Goal: Task Accomplishment & Management: Complete application form

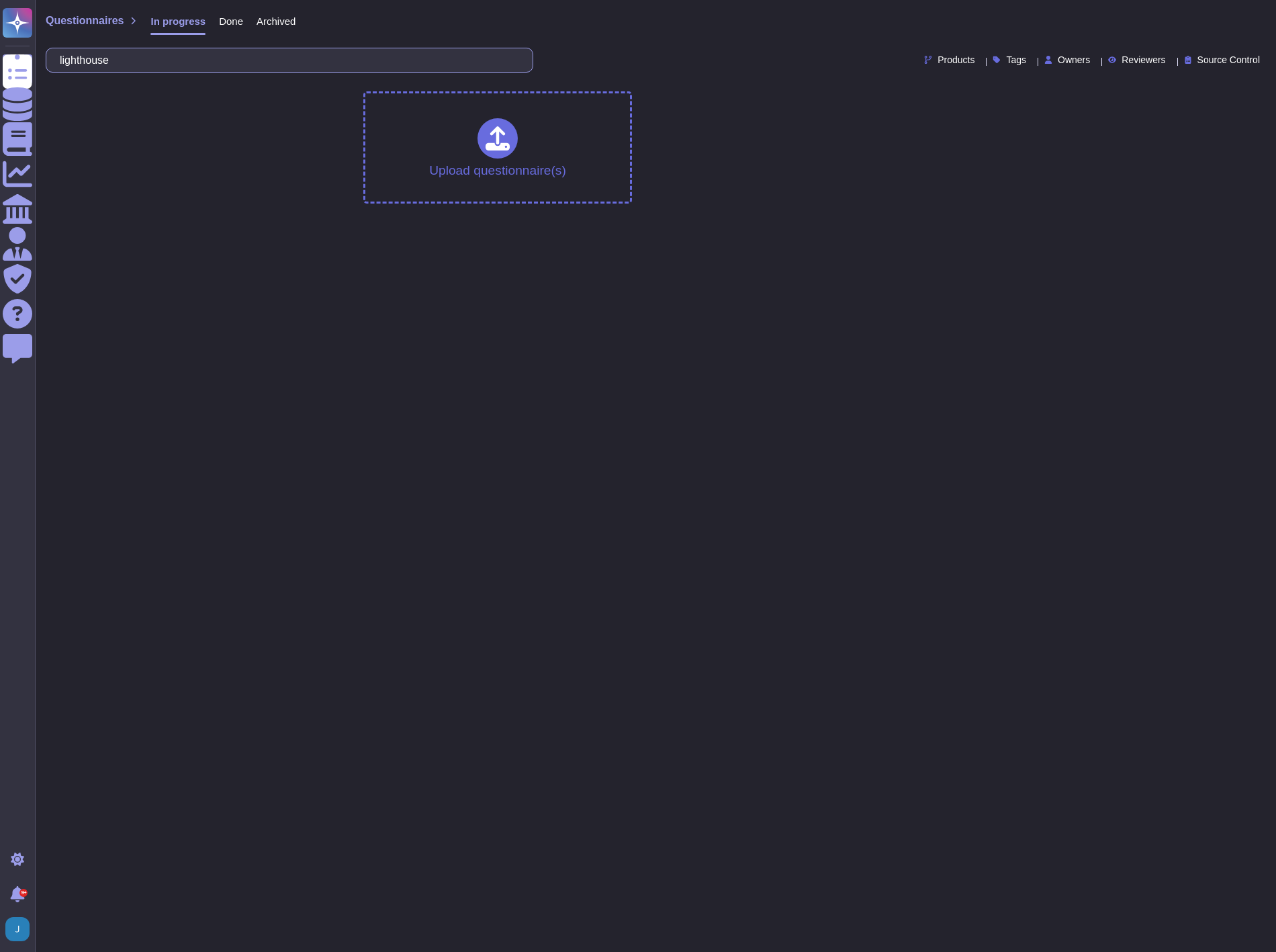
drag, startPoint x: 201, startPoint y: 58, endPoint x: -4, endPoint y: 47, distance: 205.3
click at [0, 47] on html "Questionnaires Knowledge Base Documents Analytics CAIQ / SIG Admin Trust Center…" at bounding box center [638, 107] width 1276 height 214
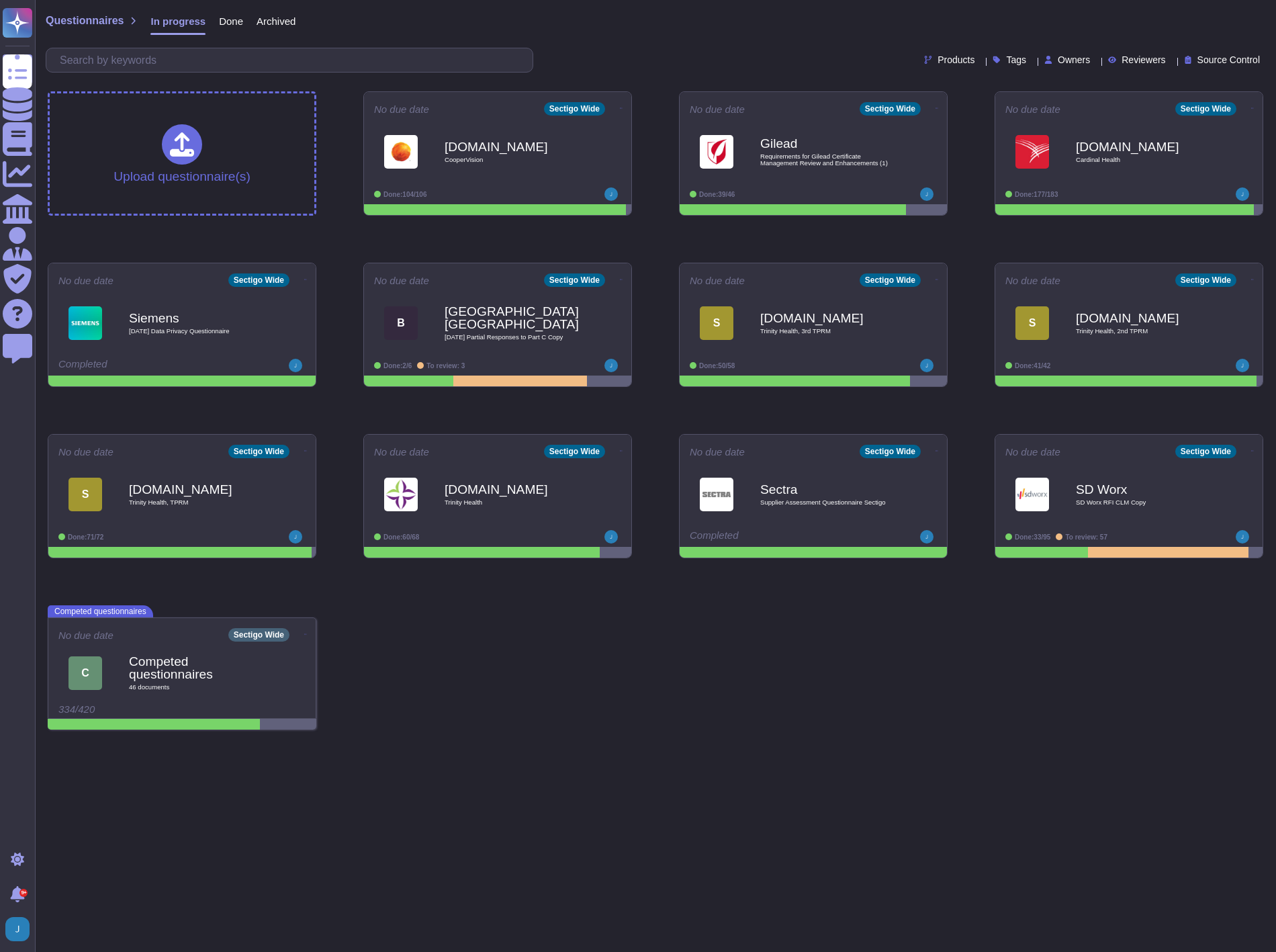
click at [665, 36] on div "Questionnaires In progress Done Archived" at bounding box center [655, 24] width 1219 height 27
click at [90, 16] on span "Questionnaires" at bounding box center [85, 21] width 78 height 11
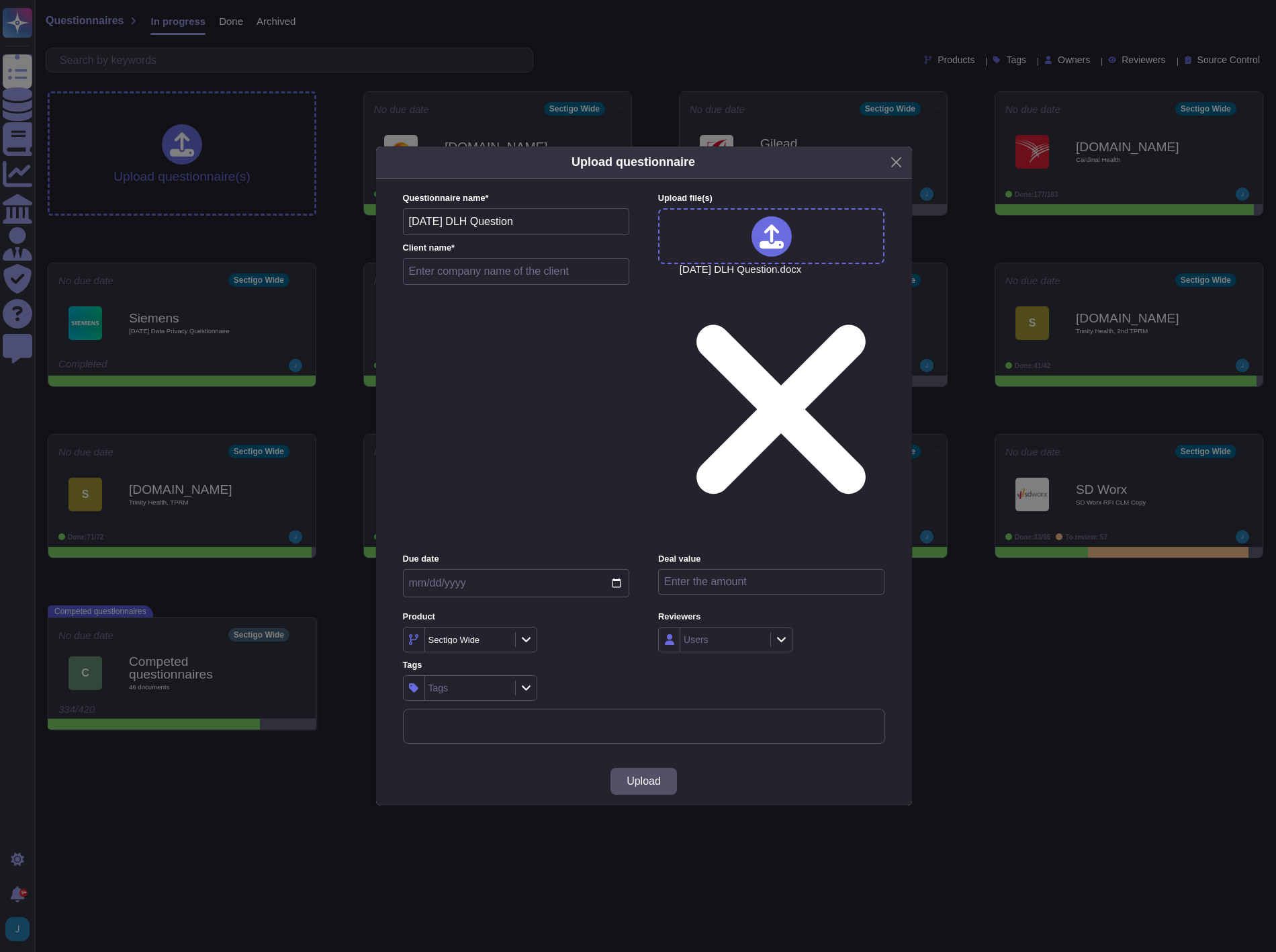
click at [529, 284] on input "text" at bounding box center [517, 271] width 227 height 27
type input "DLH Lufthansa Systems"
click at [646, 776] on span "Upload" at bounding box center [643, 781] width 34 height 11
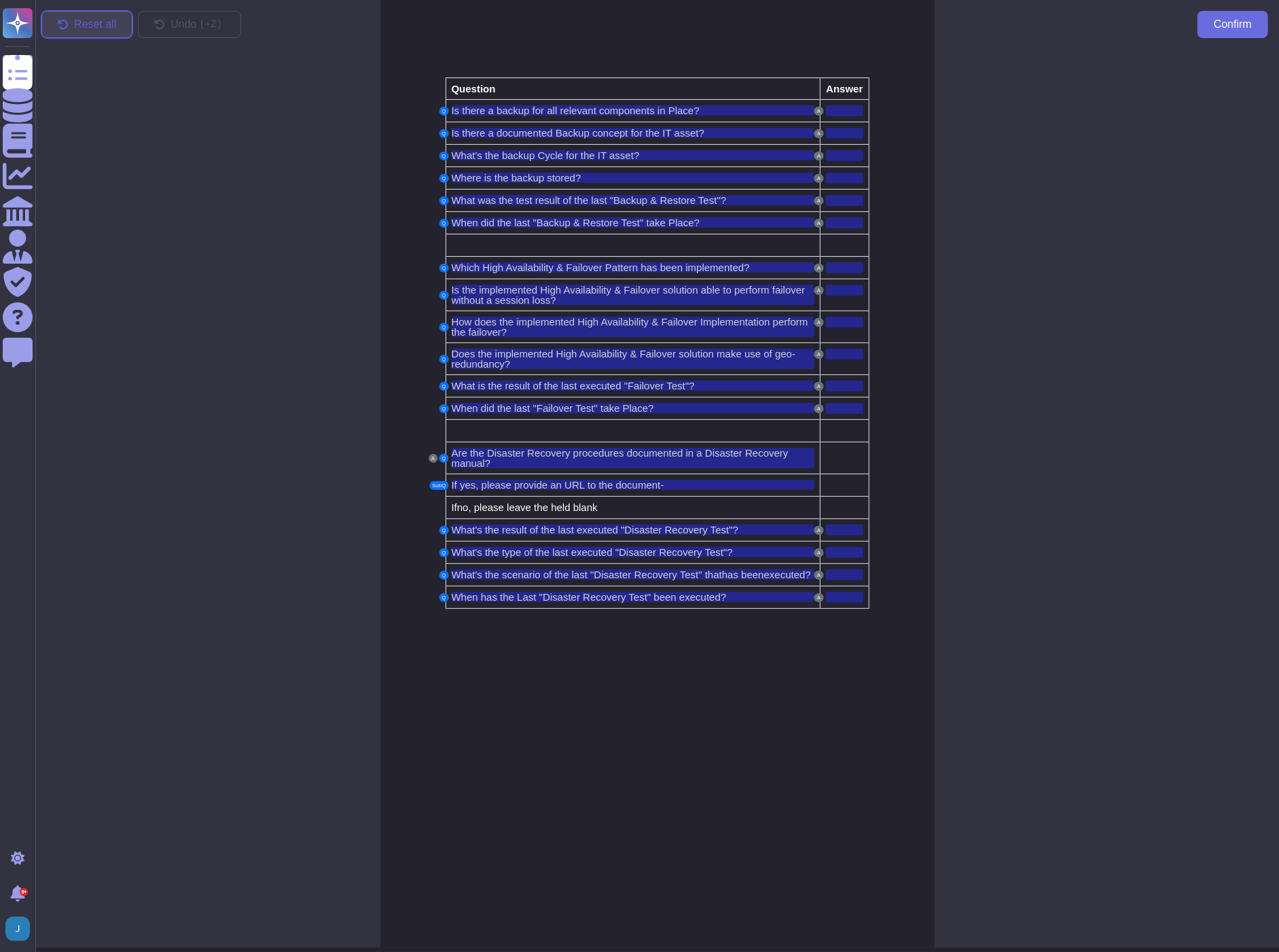
click at [100, 23] on span "Reset all" at bounding box center [95, 24] width 42 height 11
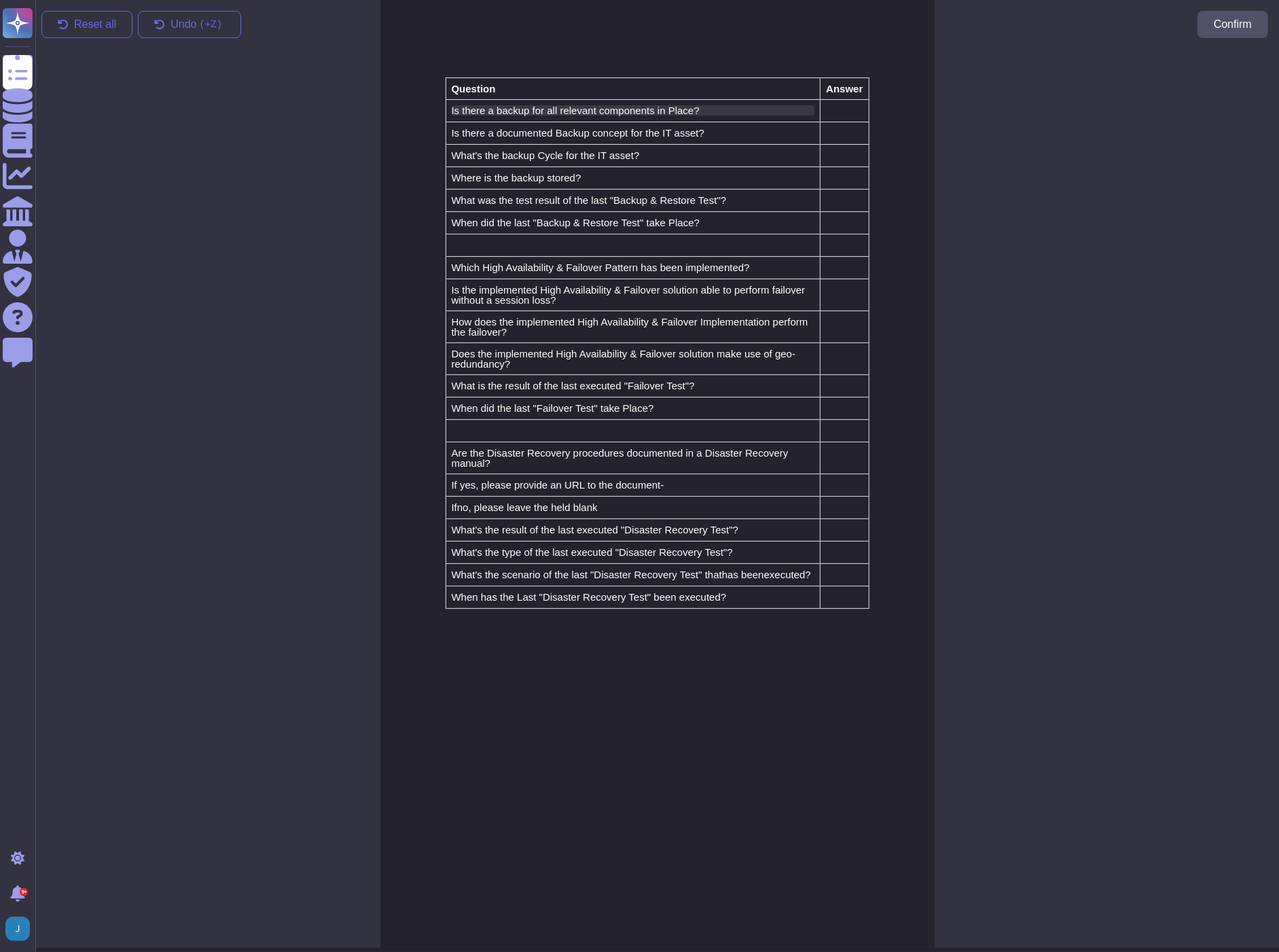
click at [546, 110] on span "Is there a backup for all relevant components in Place?" at bounding box center [575, 110] width 248 height 12
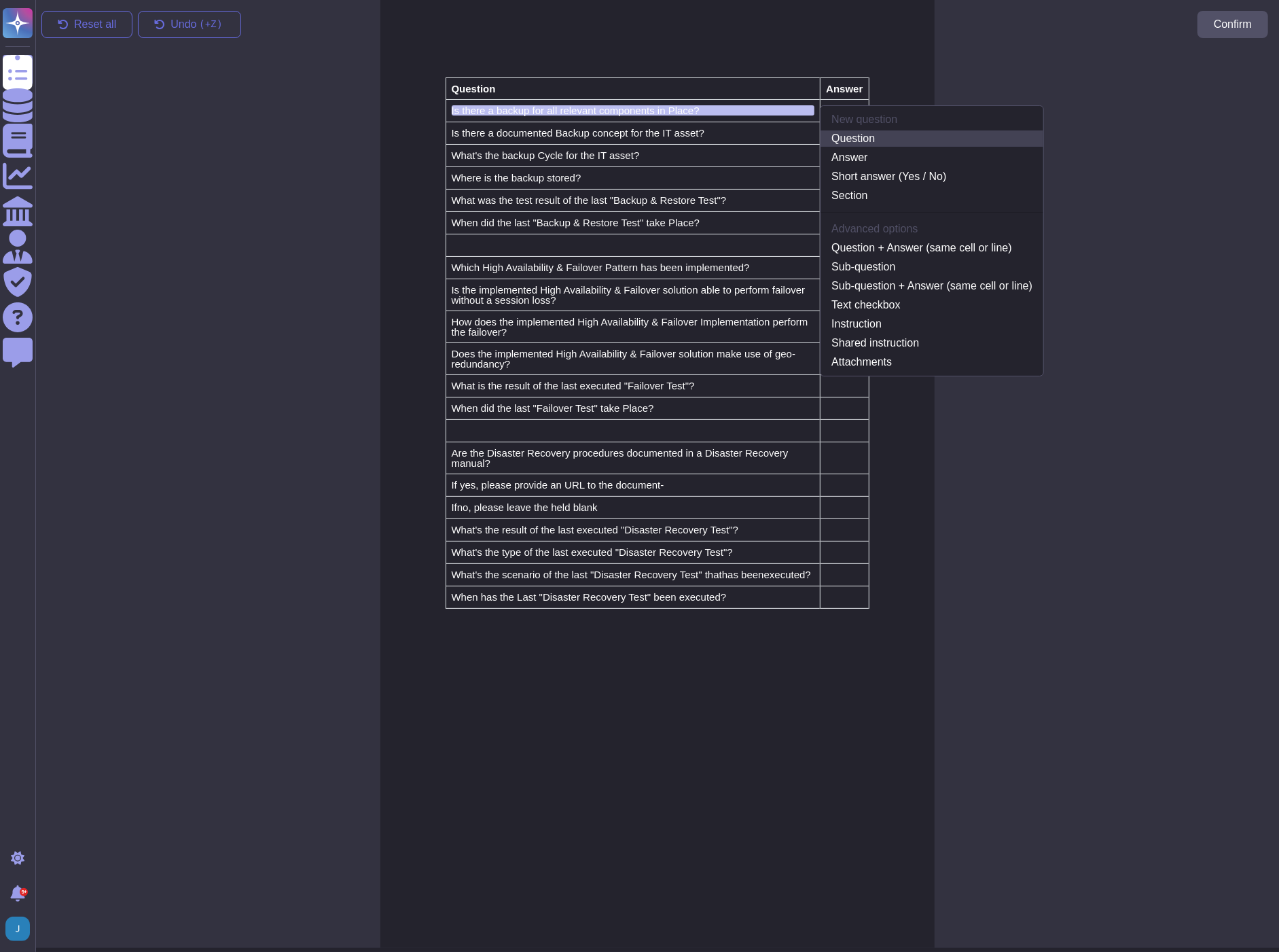
click at [880, 142] on link "Question" at bounding box center [932, 138] width 222 height 17
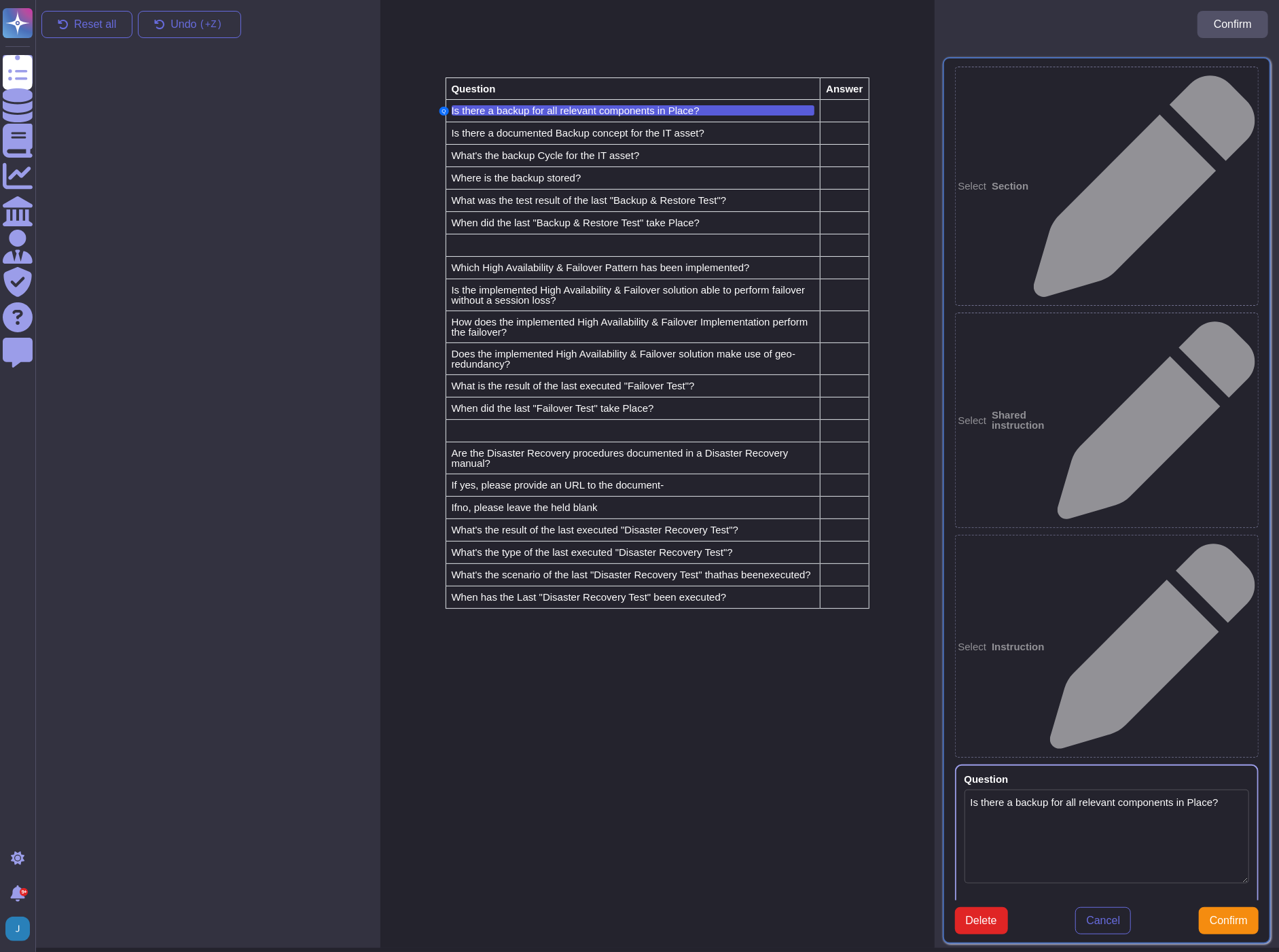
type textarea "Is there a backup for all relevant components in Place?"
click at [839, 117] on td at bounding box center [844, 111] width 48 height 23
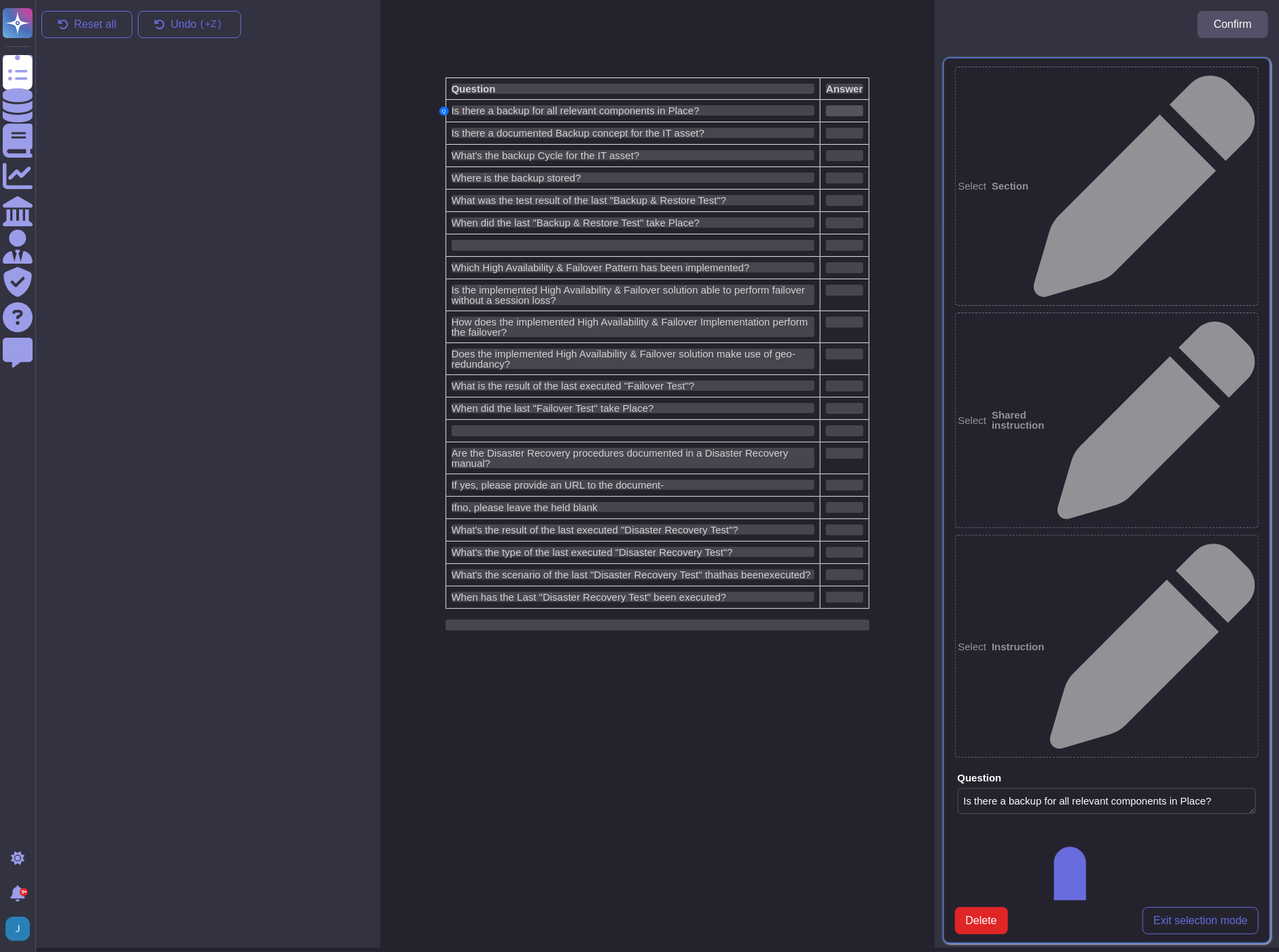
click at [848, 114] on div at bounding box center [844, 111] width 37 height 11
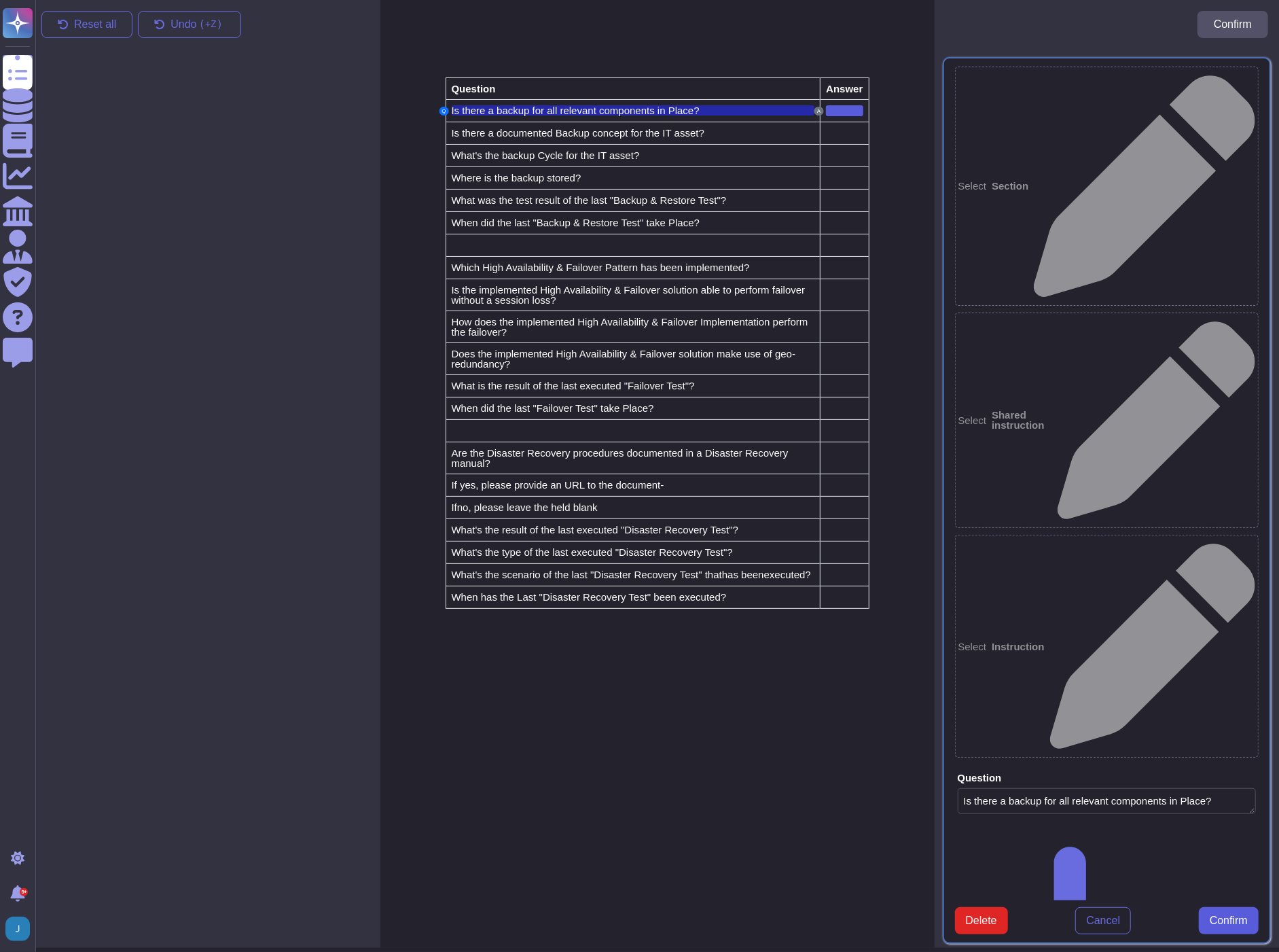
click at [1221, 915] on span "Confirm" at bounding box center [1229, 921] width 38 height 11
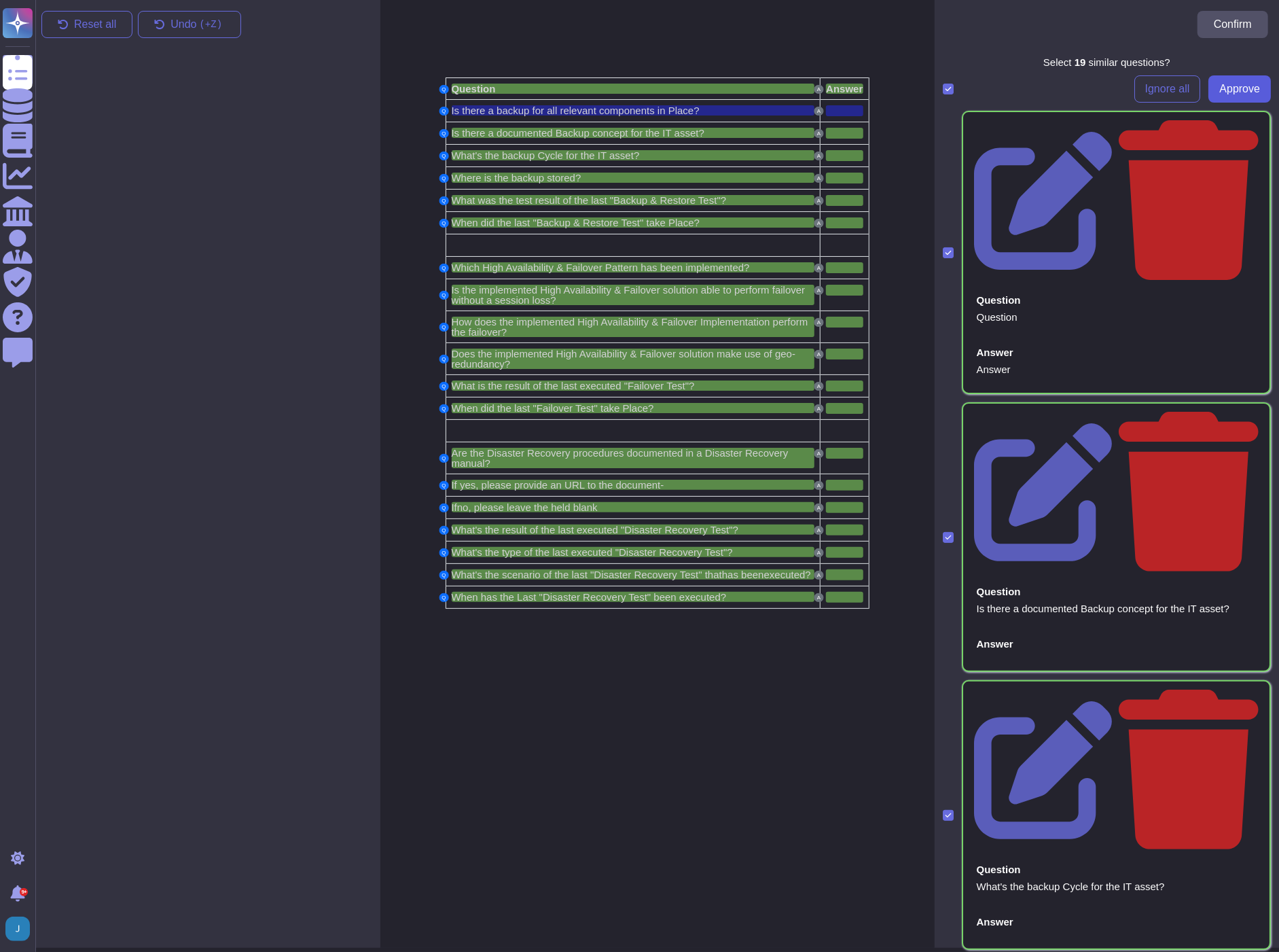
click at [1226, 90] on span "Approve" at bounding box center [1240, 89] width 41 height 11
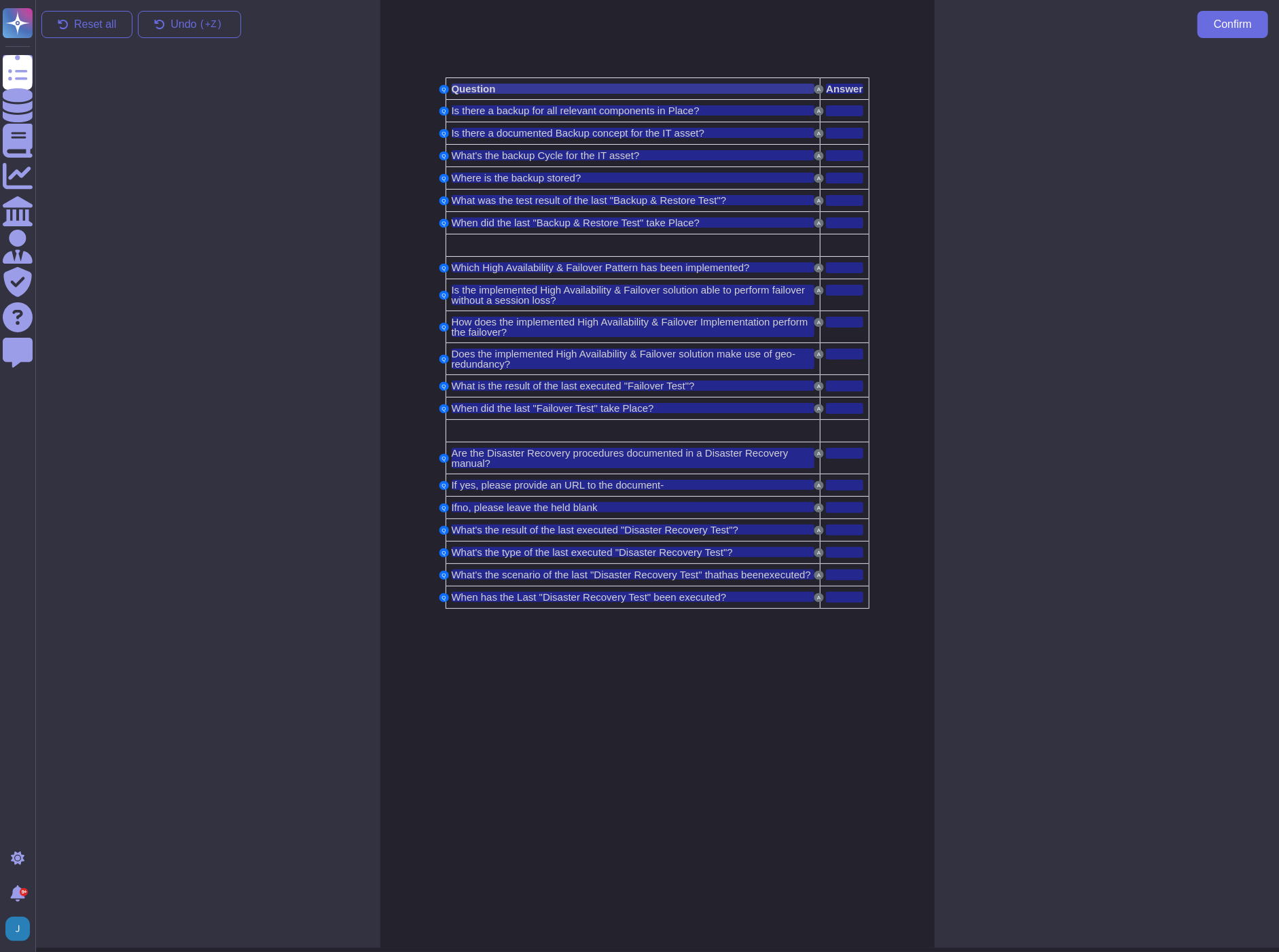
click at [483, 86] on span "Question" at bounding box center [474, 88] width 44 height 12
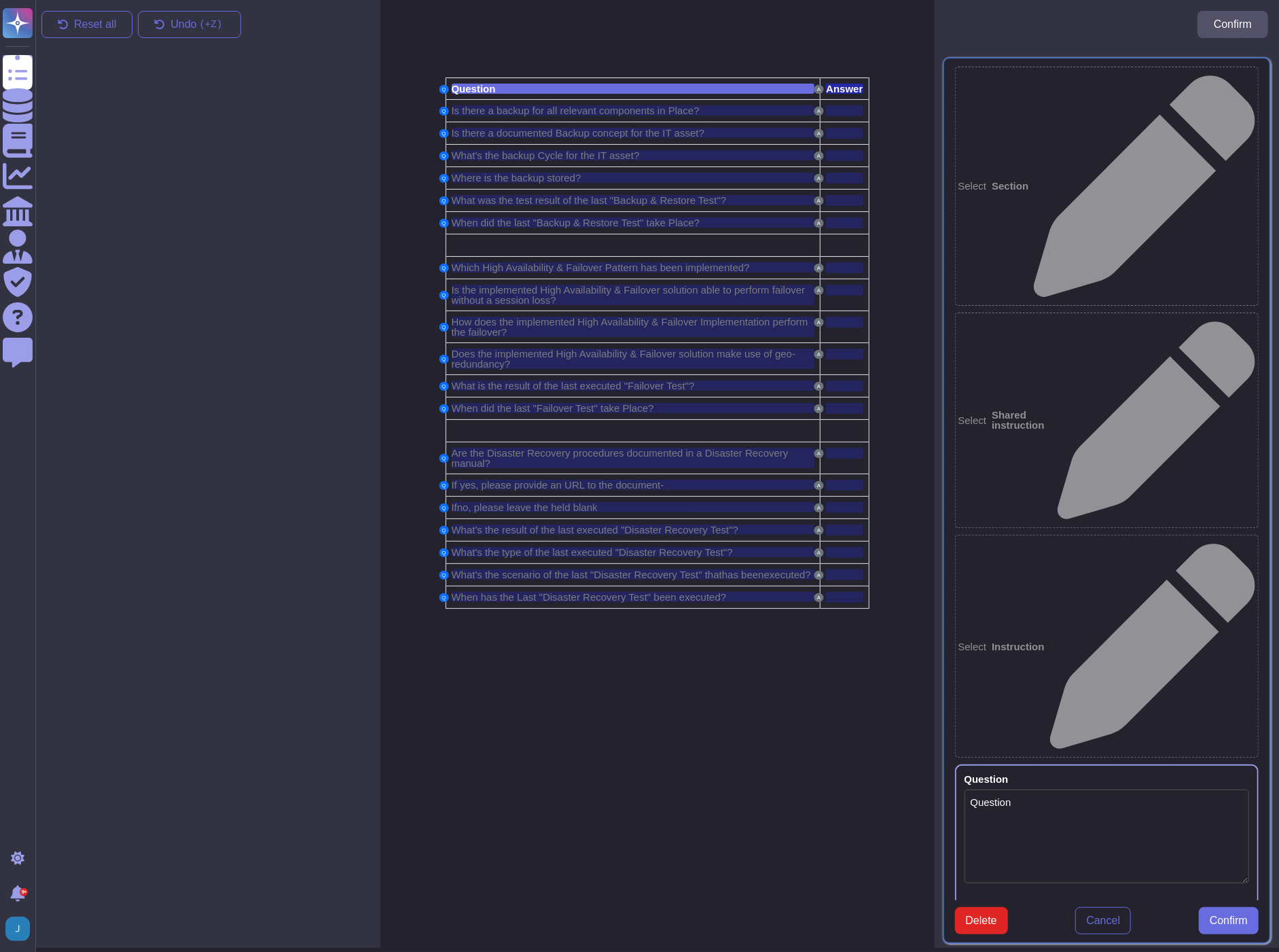
type textarea "Question"
type textarea "Answer"
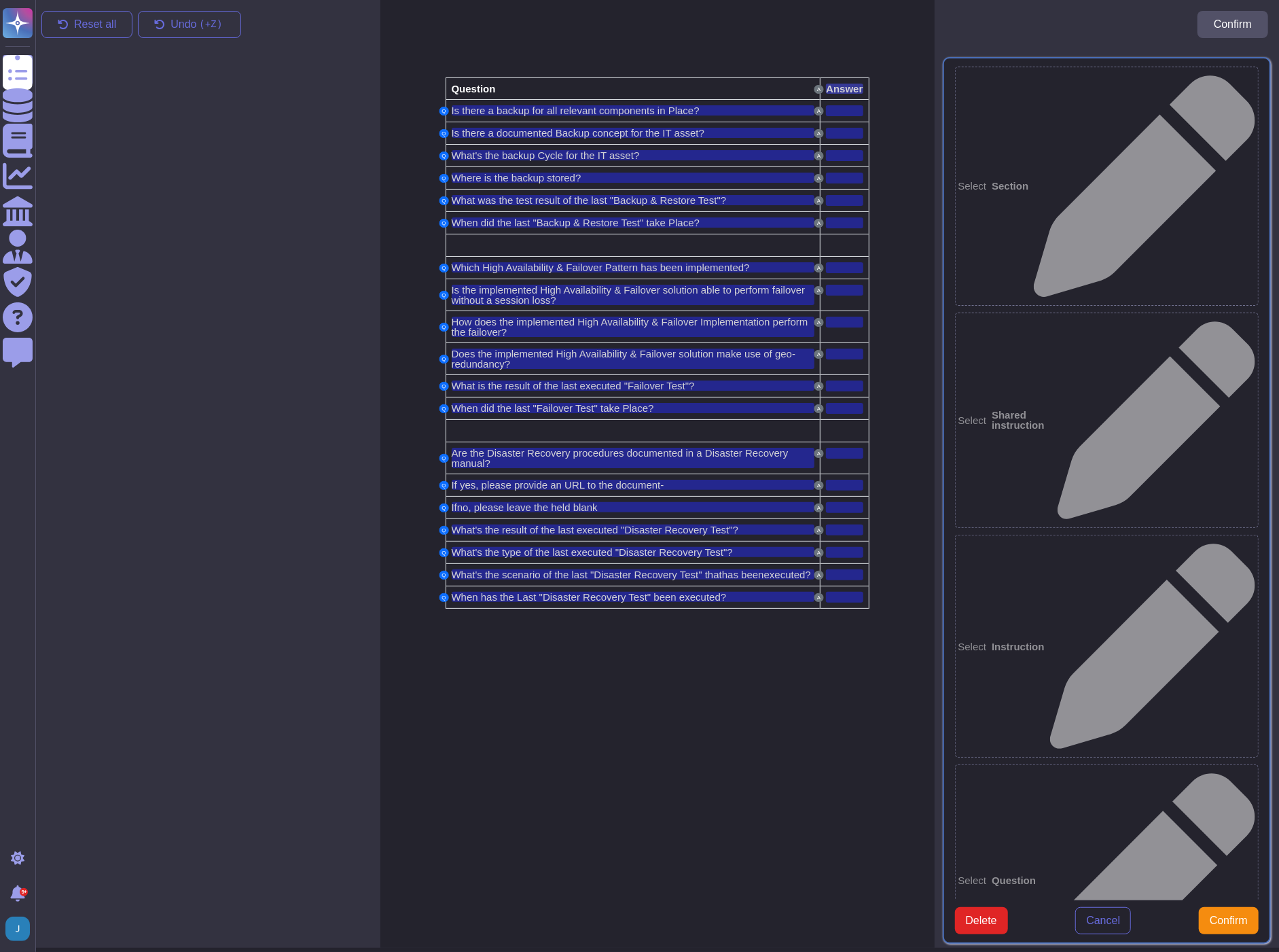
click at [831, 85] on span "Answer" at bounding box center [844, 88] width 37 height 12
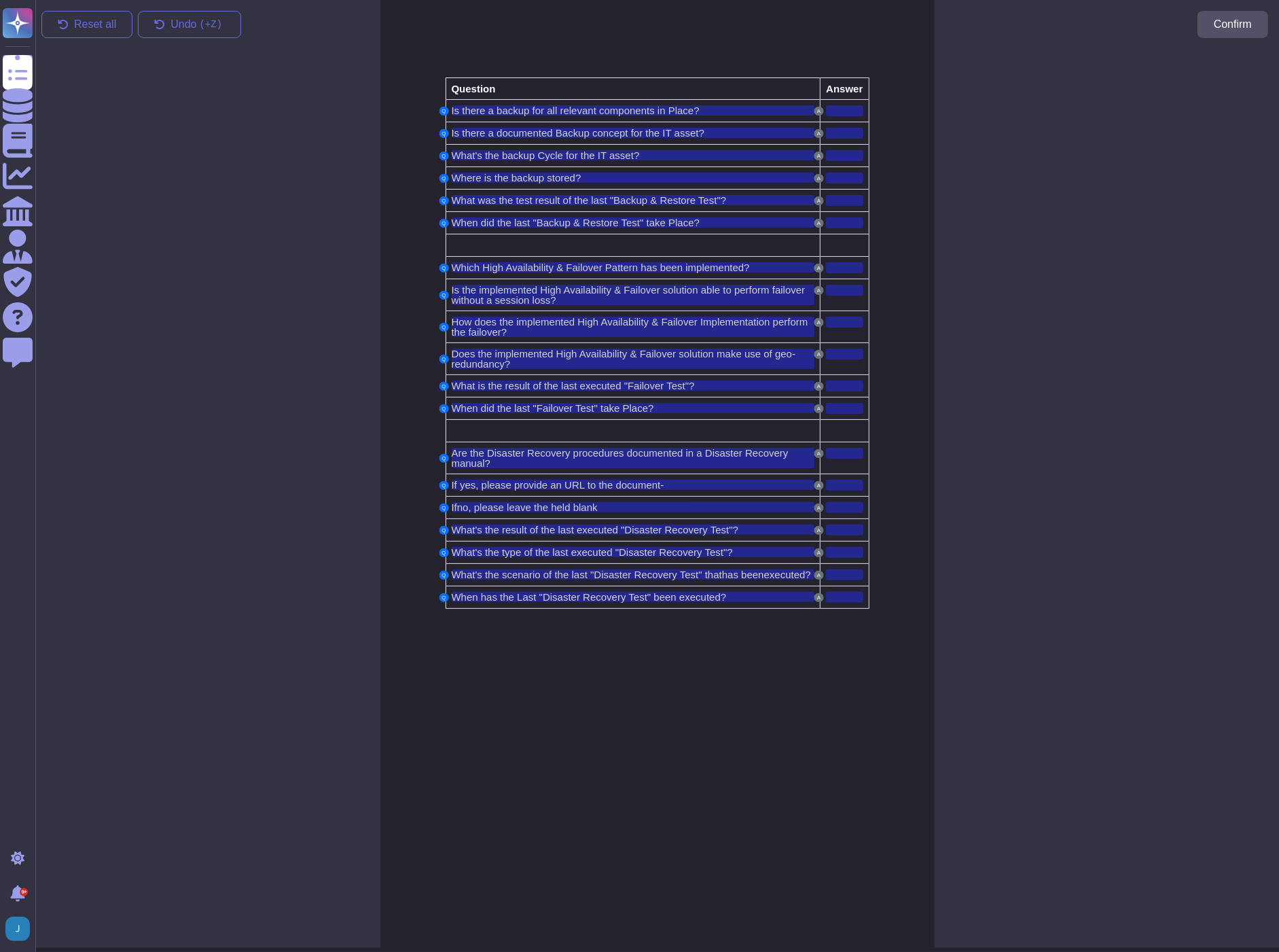
click at [508, 82] on td "Question" at bounding box center [633, 89] width 375 height 22
click at [453, 97] on td "Question" at bounding box center [633, 89] width 375 height 22
click at [168, 32] on button "Undo ( +Z)" at bounding box center [189, 24] width 103 height 28
click at [174, 30] on span "Undo ( +Z)" at bounding box center [197, 24] width 54 height 11
click at [74, 23] on span "Reset all" at bounding box center [95, 24] width 42 height 11
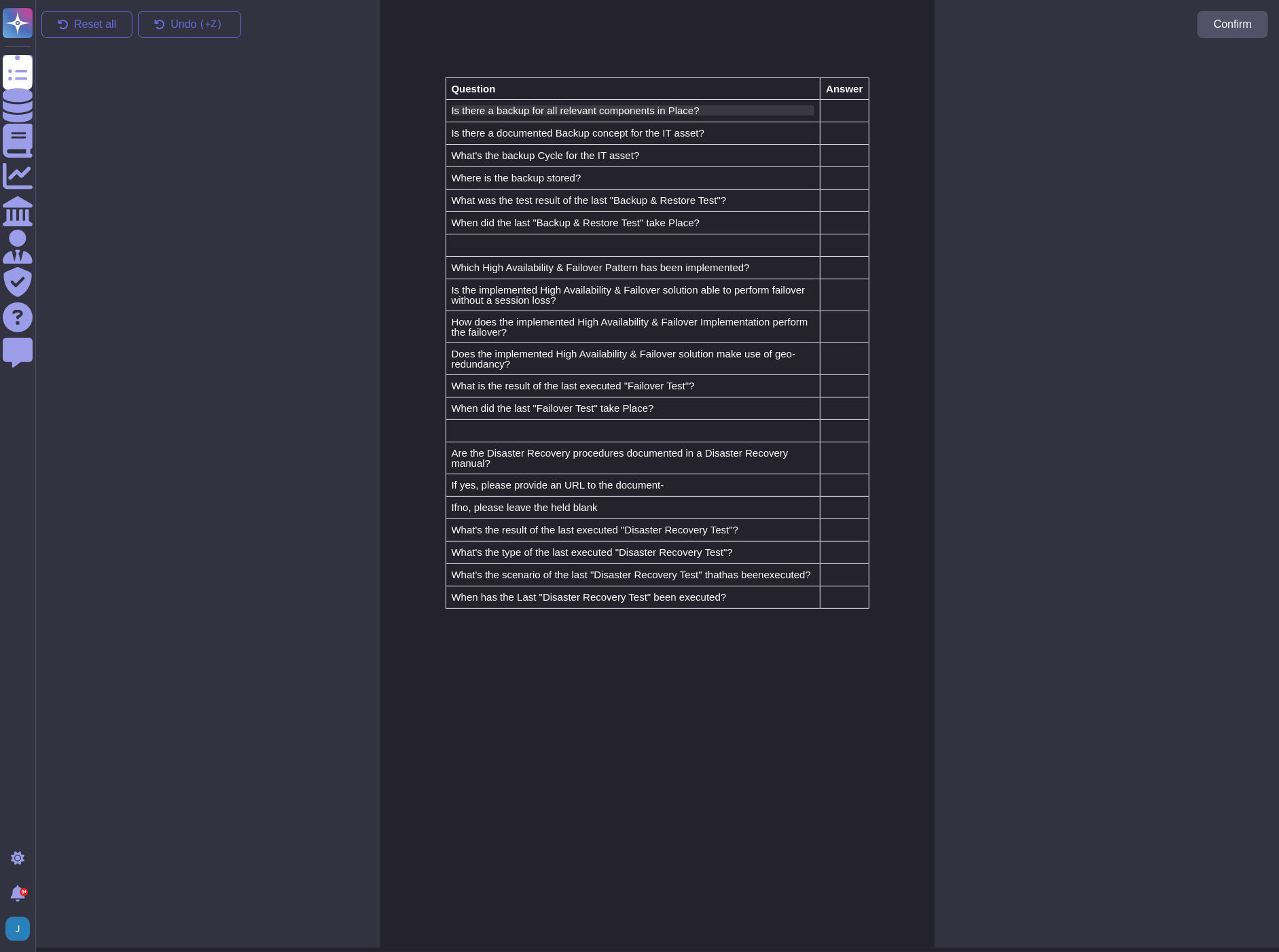
click at [480, 112] on span "Is there a backup for all relevant components in Place?" at bounding box center [575, 110] width 248 height 12
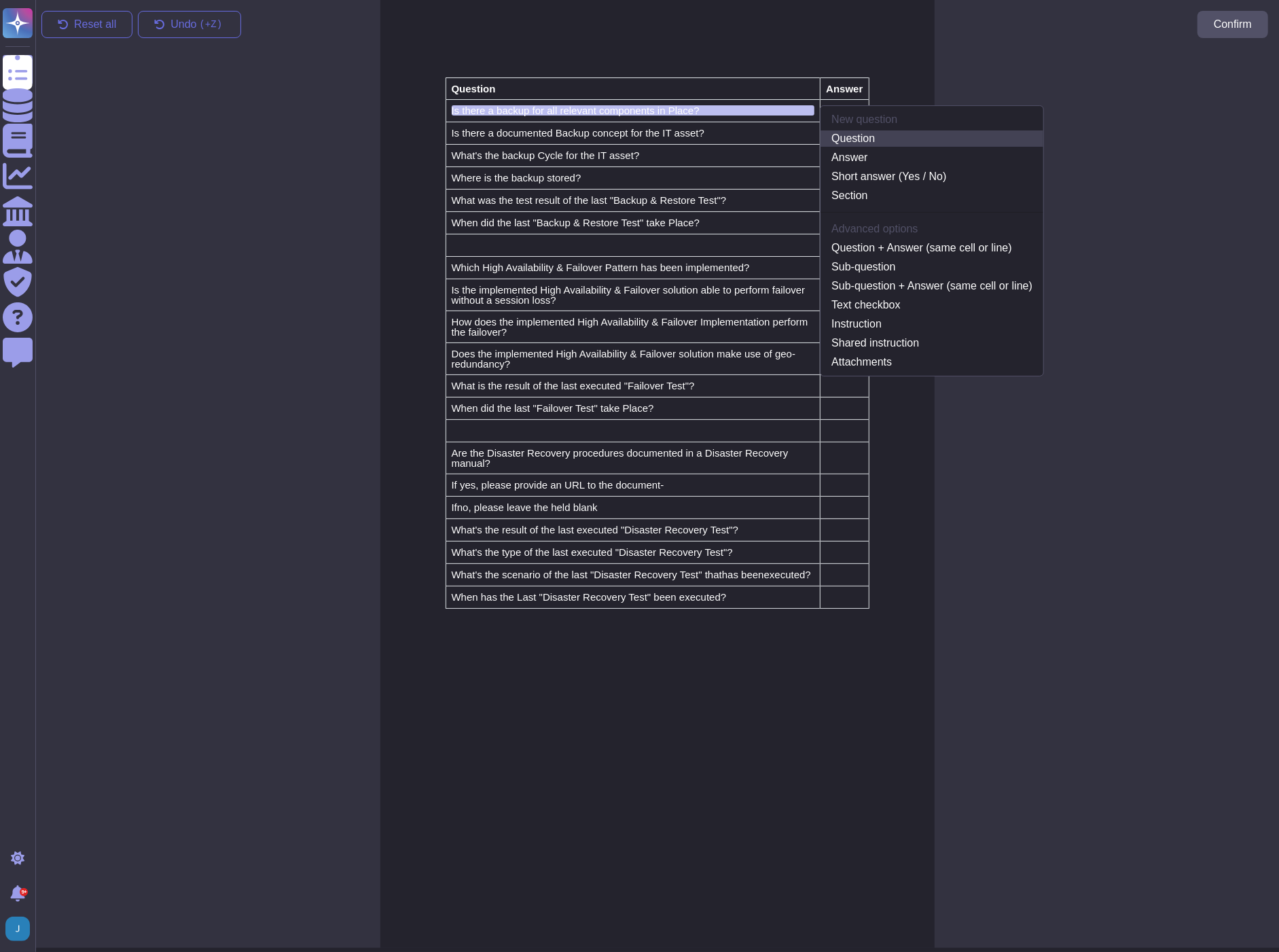
click at [883, 133] on link "Question" at bounding box center [932, 138] width 222 height 17
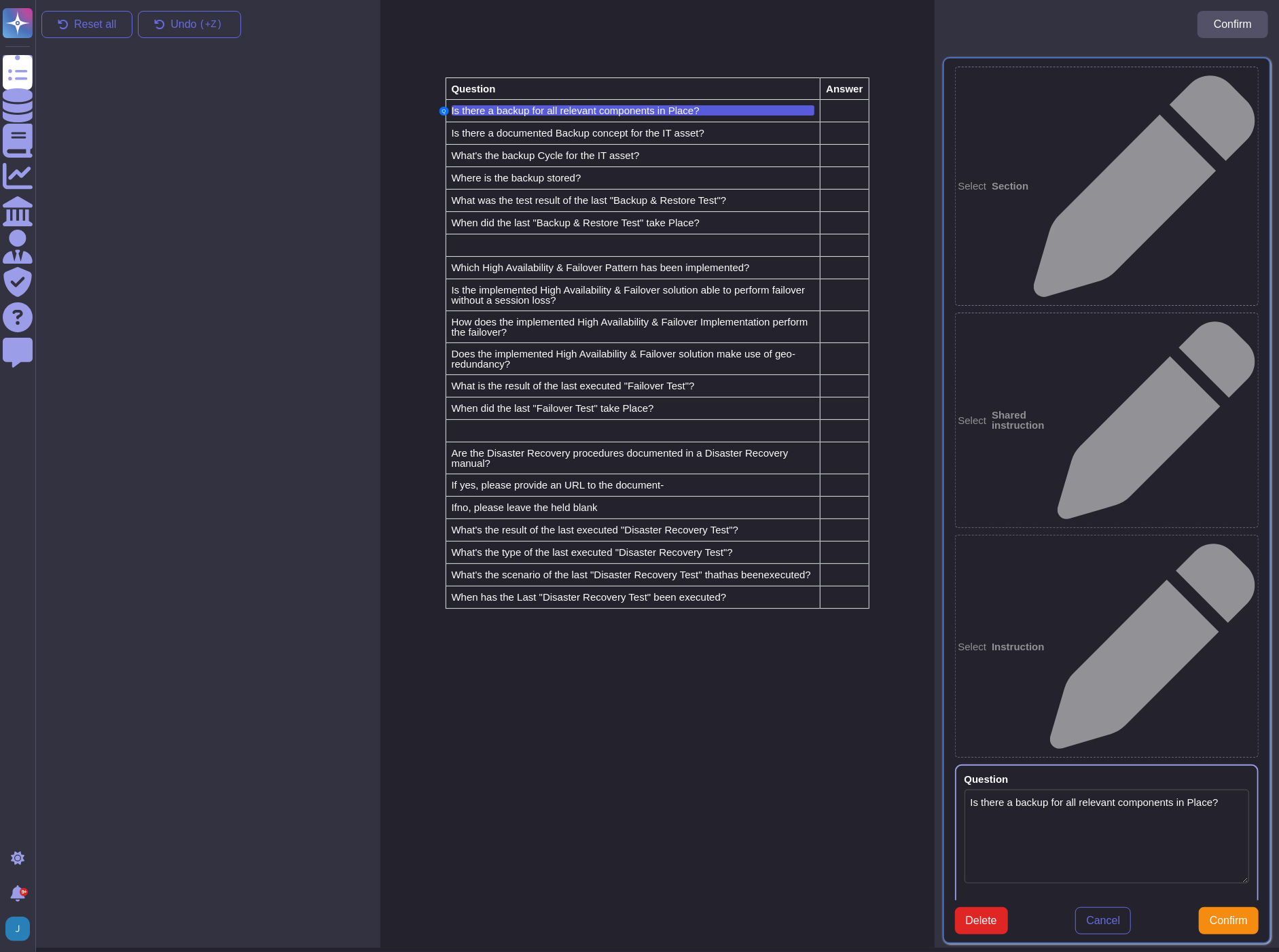
type textarea "Is there a backup for all relevant components in Place?"
click at [832, 114] on div at bounding box center [844, 111] width 37 height 11
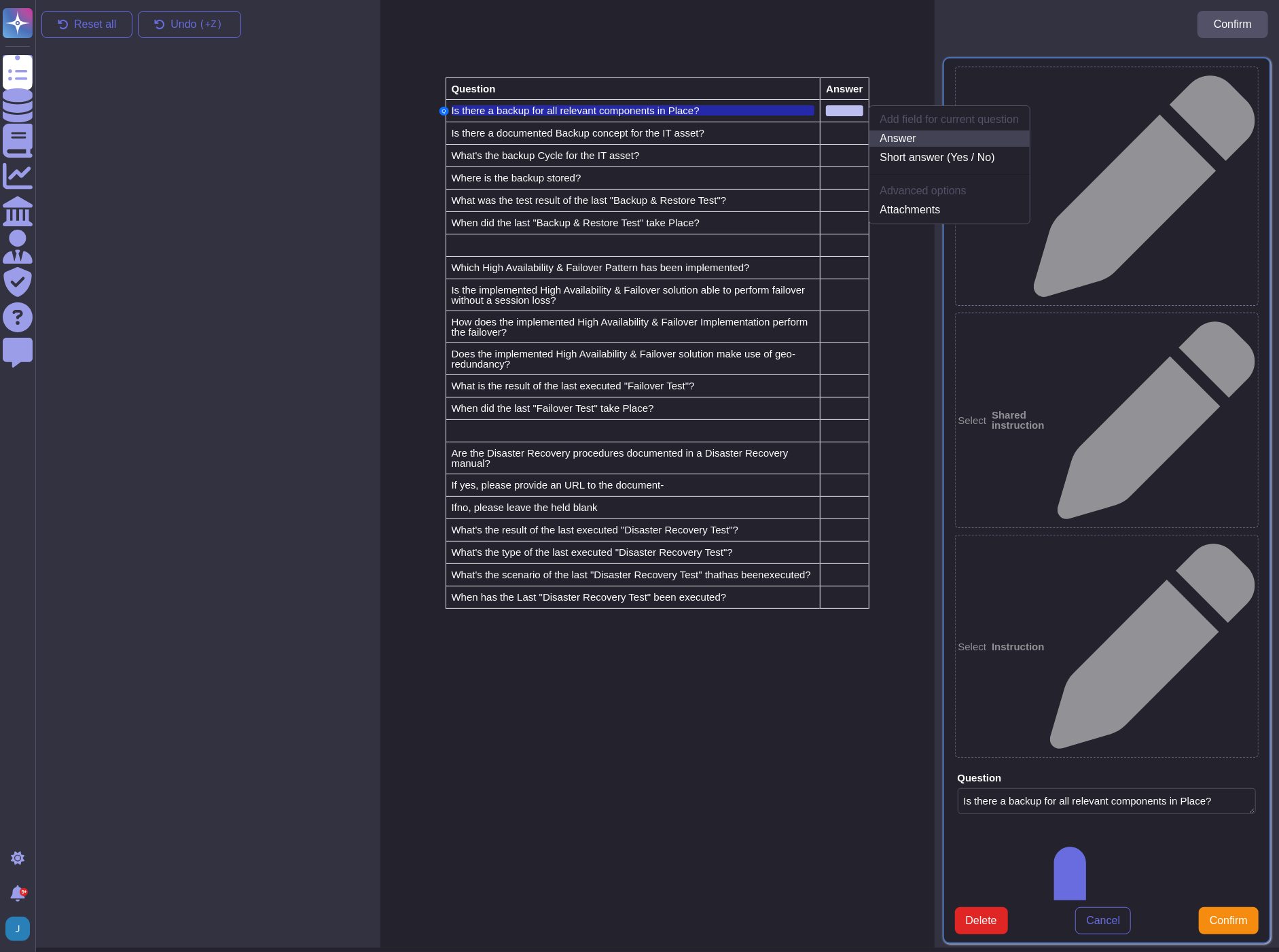
click at [884, 131] on link "Answer" at bounding box center [950, 138] width 161 height 17
click at [1234, 915] on span "Confirm" at bounding box center [1229, 921] width 38 height 11
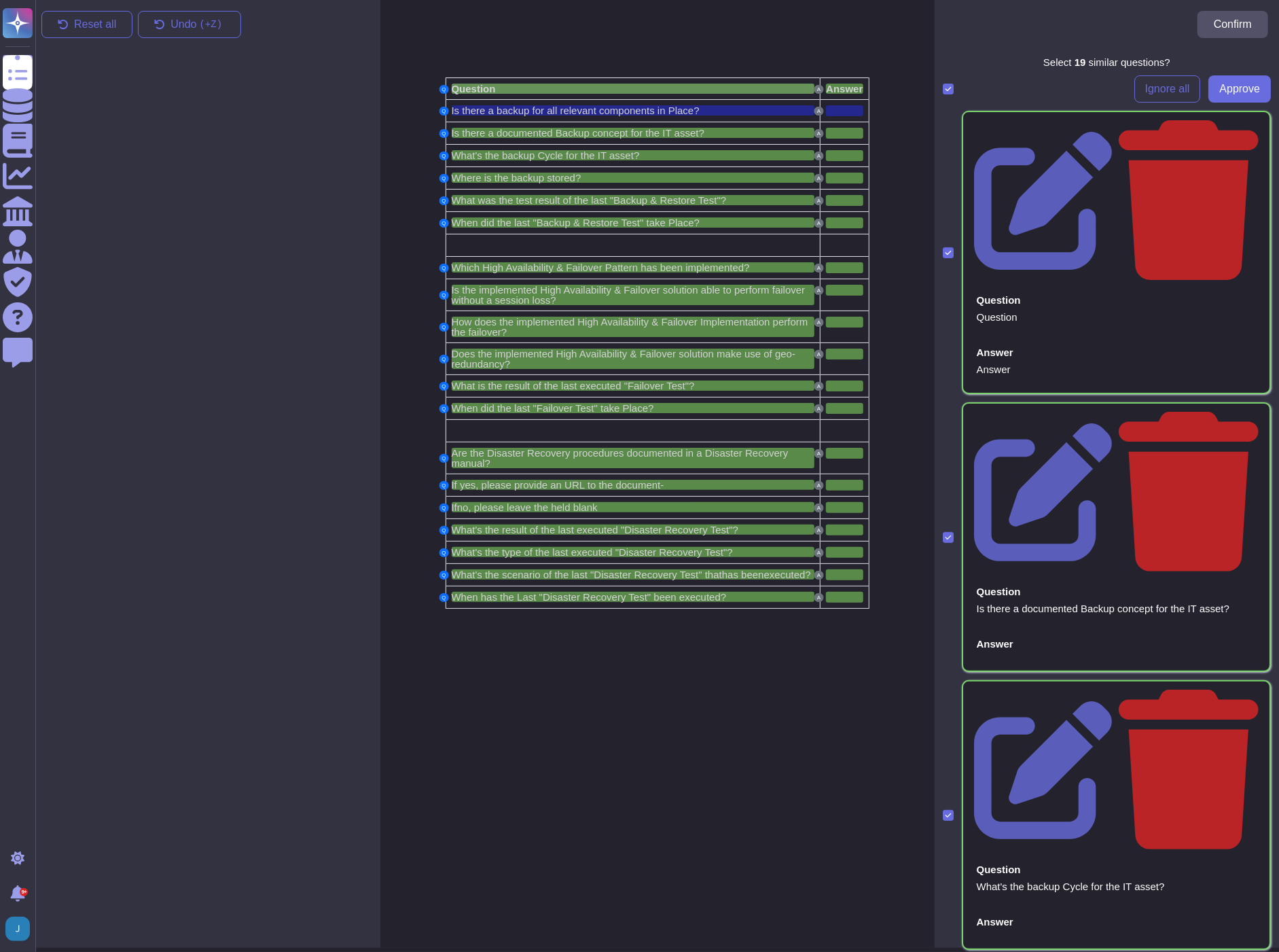
click at [511, 83] on div "Question" at bounding box center [634, 88] width 363 height 10
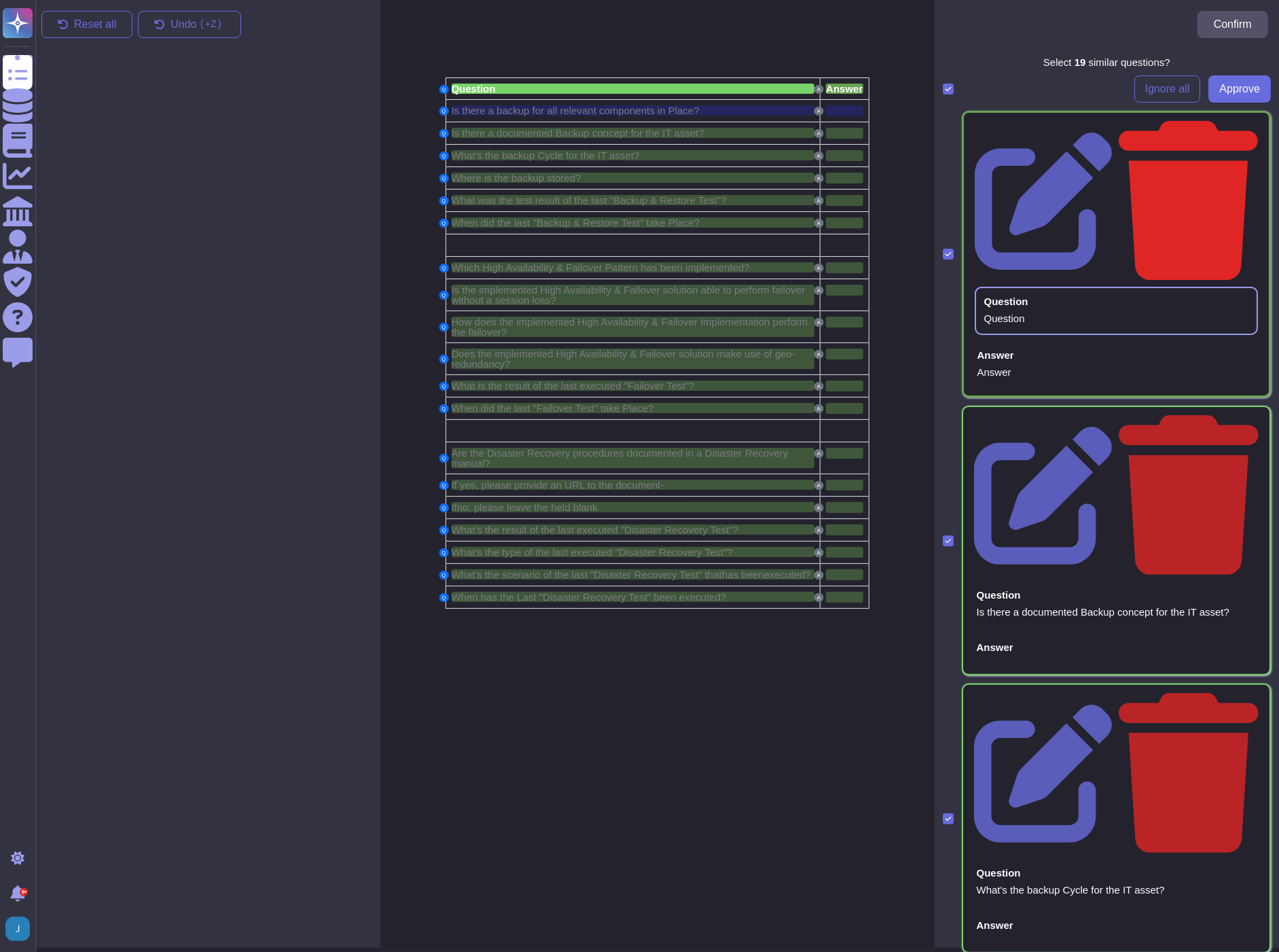
click at [1244, 123] on icon at bounding box center [1188, 200] width 139 height 159
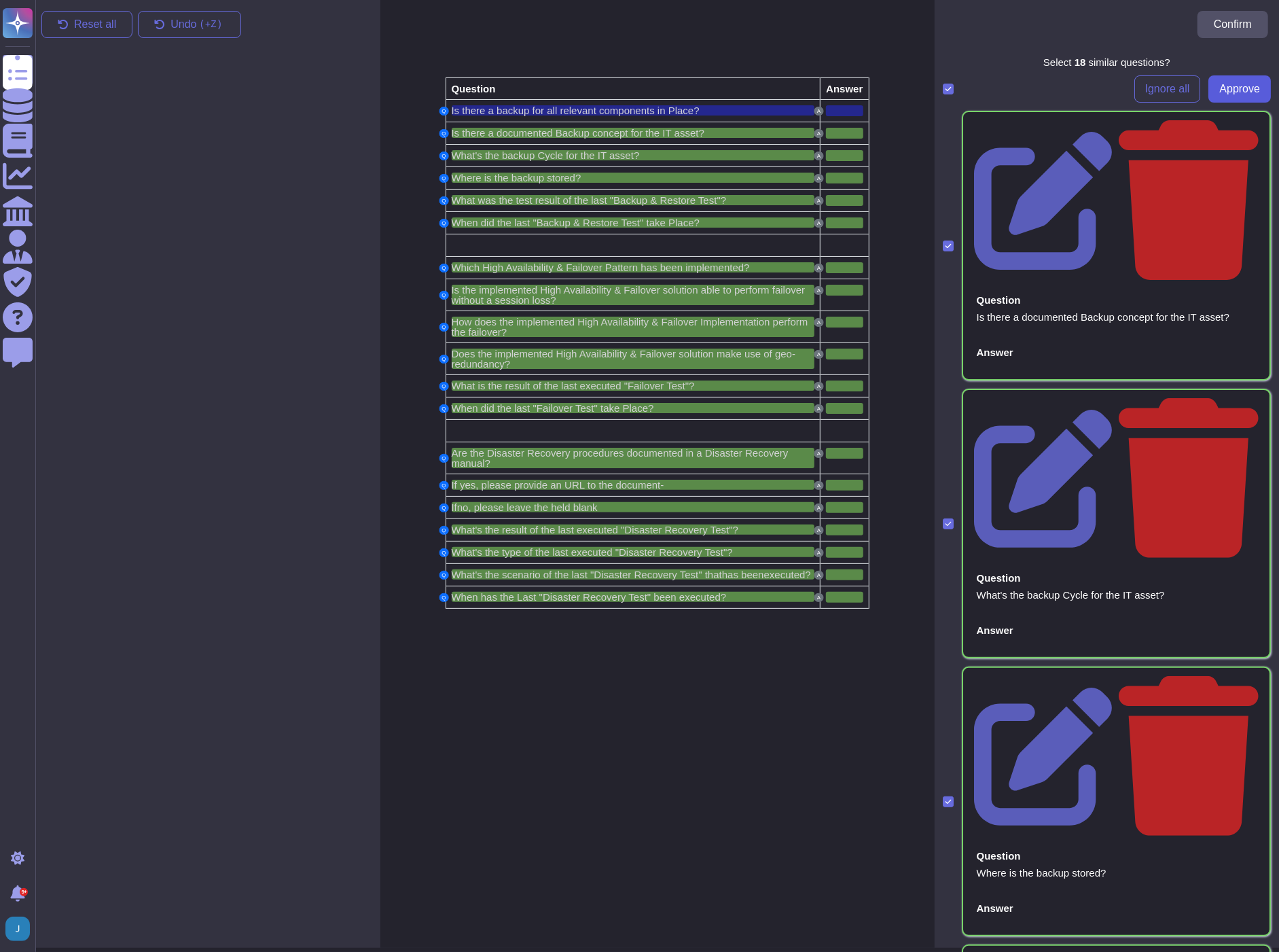
click at [1219, 87] on span "Approve" at bounding box center [1240, 89] width 41 height 11
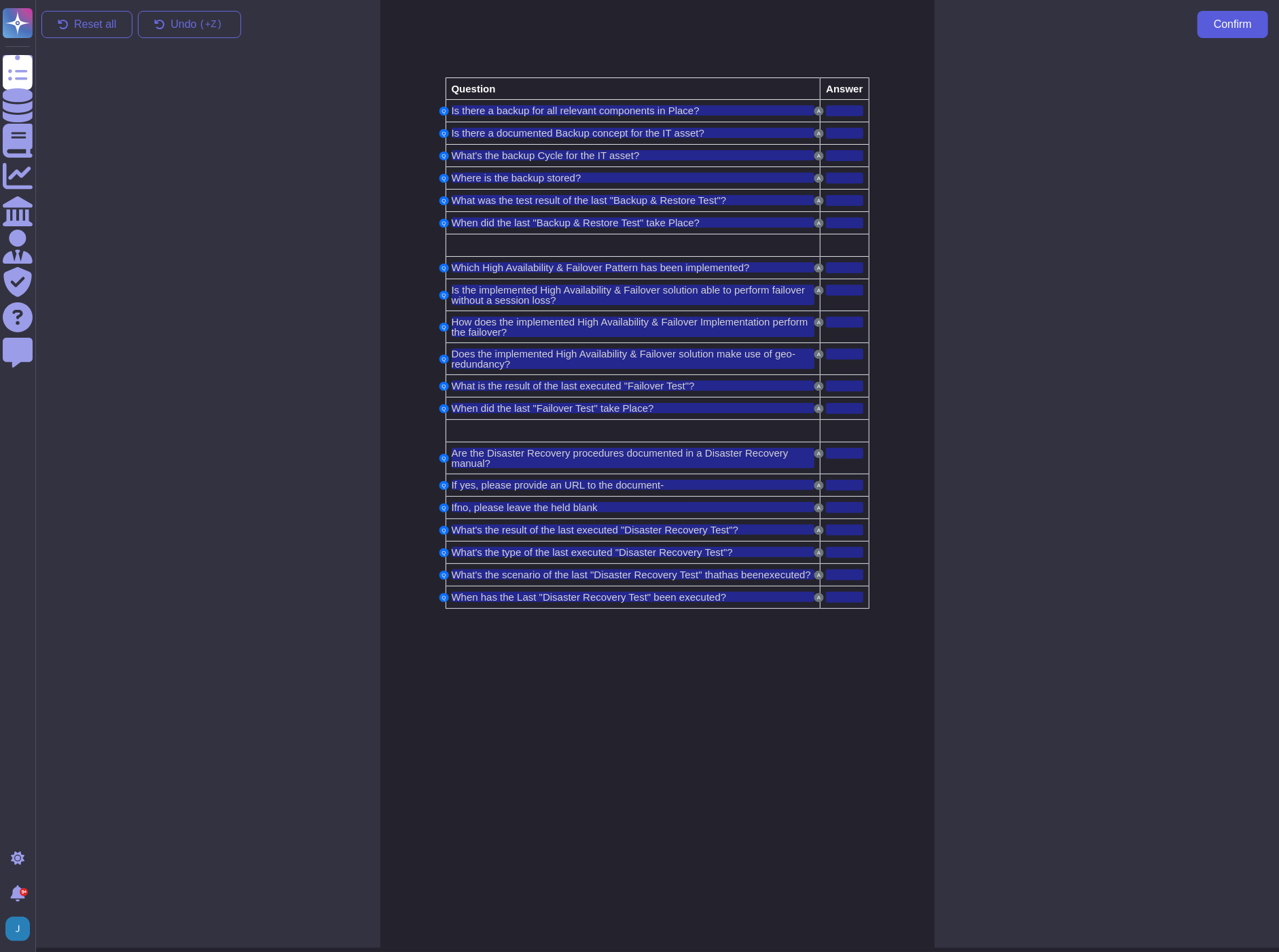
click at [1234, 21] on span "Confirm" at bounding box center [1233, 24] width 38 height 11
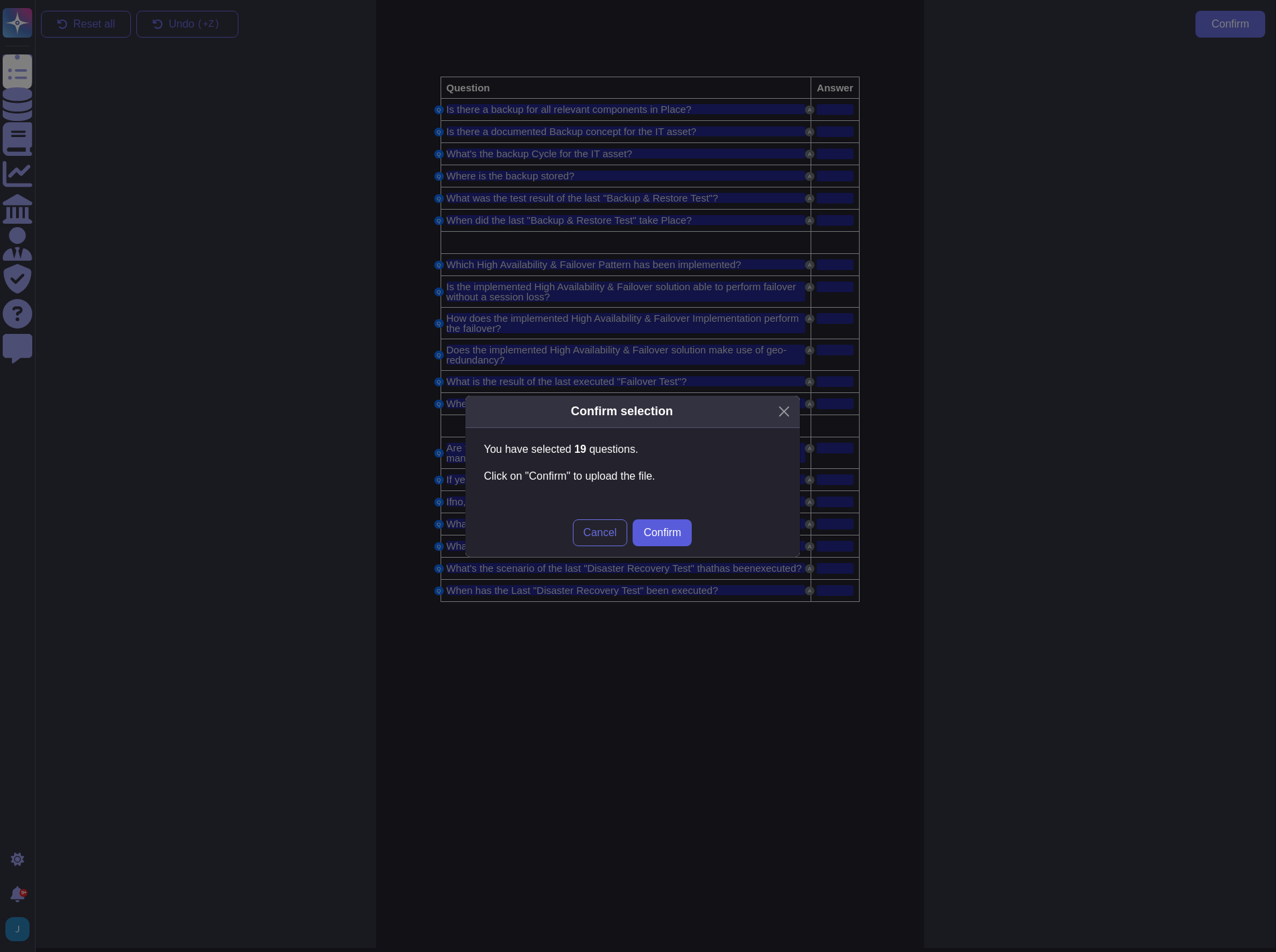
click at [658, 527] on span "Confirm" at bounding box center [662, 532] width 37 height 11
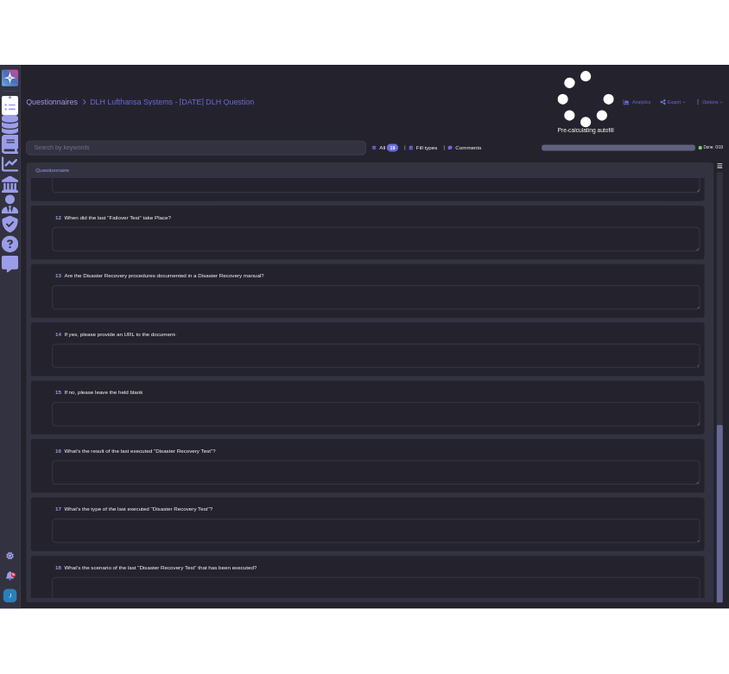
scroll to position [1339, 0]
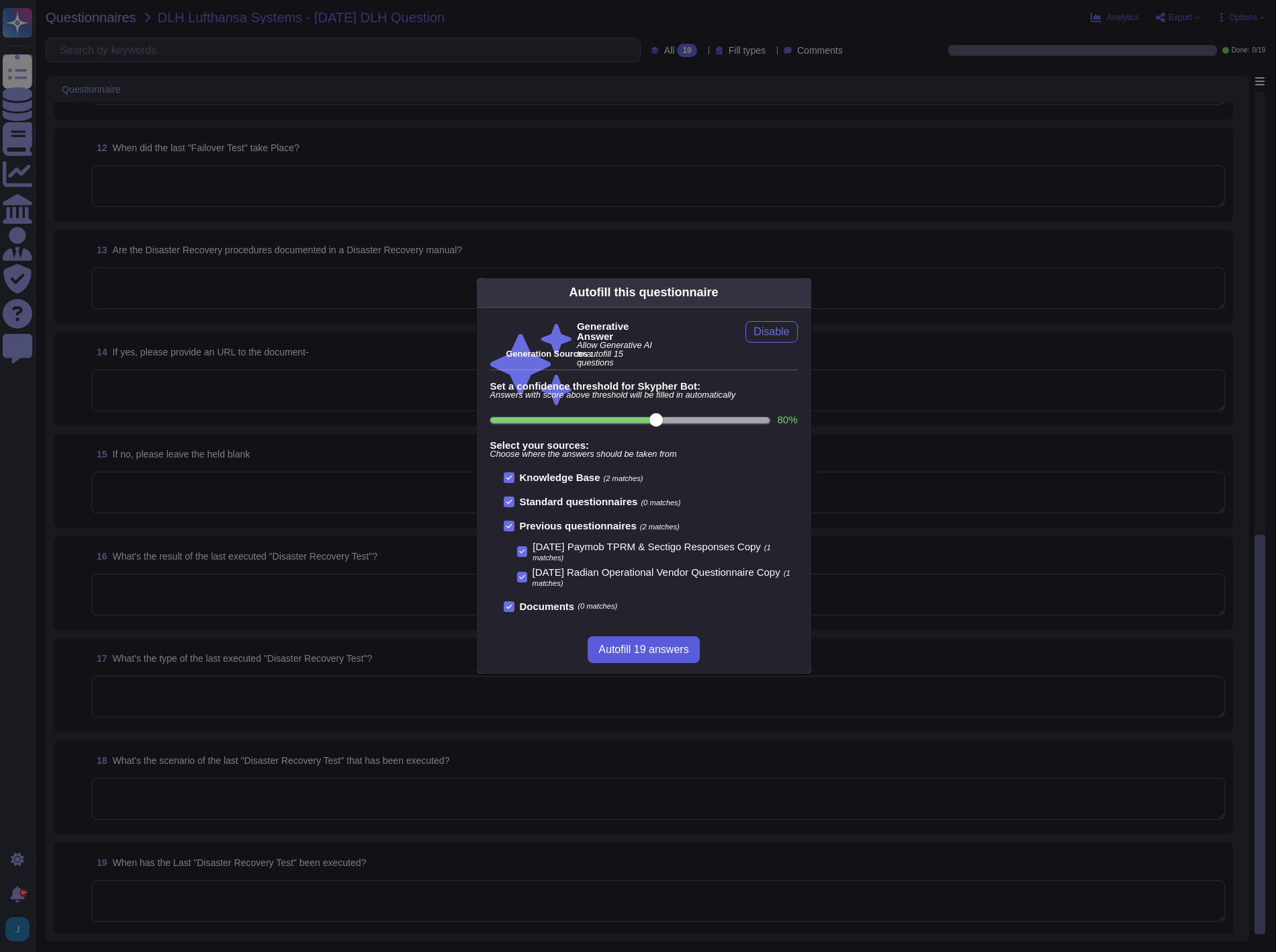
click at [627, 650] on span "Autofill 19 answers" at bounding box center [643, 650] width 90 height 11
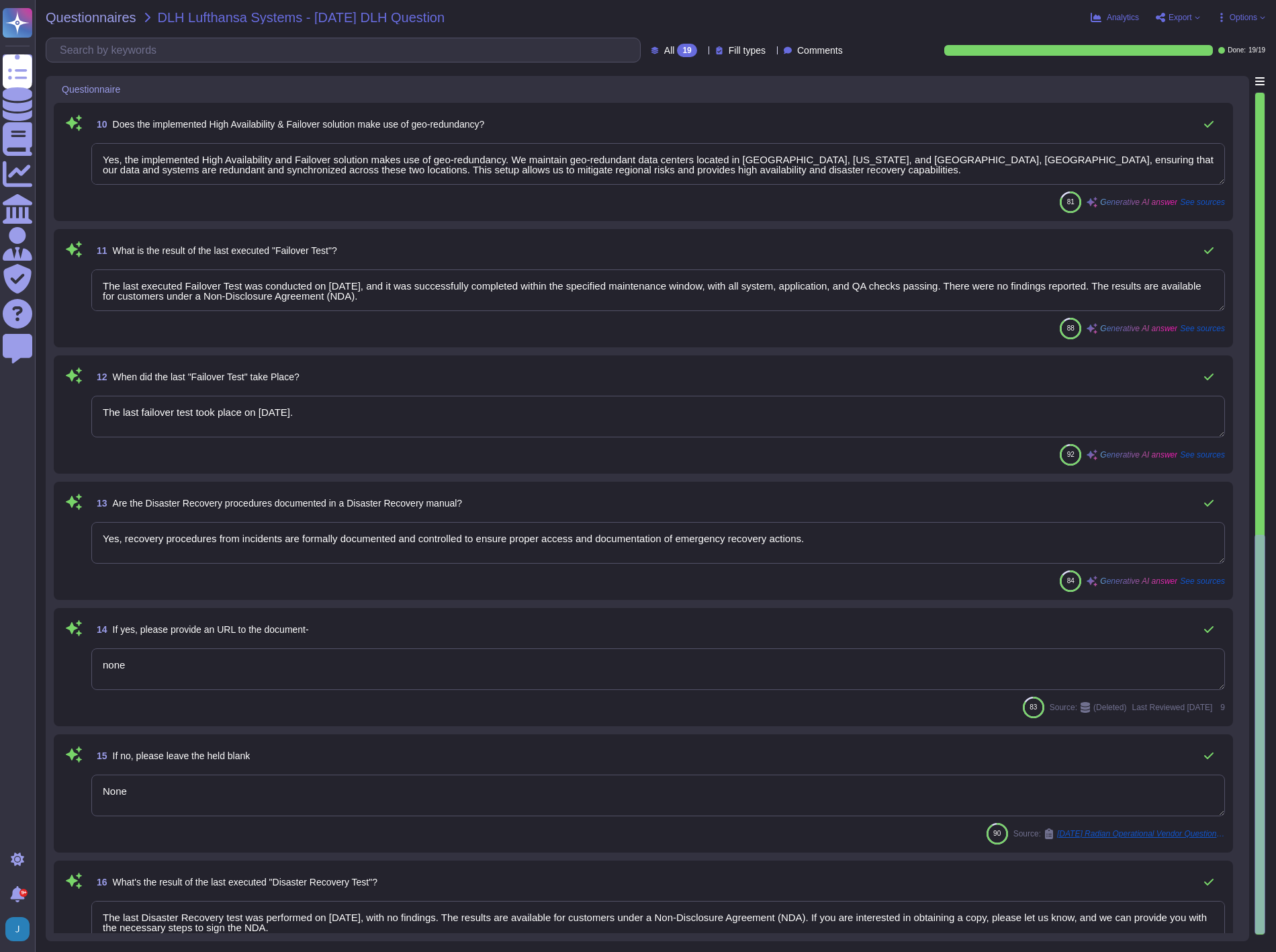
type textarea "Yes, the implemented High Availability and Failover solution is designed to pro…"
type textarea "The implemented High Availability and Failover Implementation performs failover…"
type textarea "Yes, the implemented High Availability and Failover solution makes use of geo-r…"
type textarea "The last executed Failover Test was conducted on [DATE], and it was successfull…"
type textarea "The last failover test took place on [DATE]."
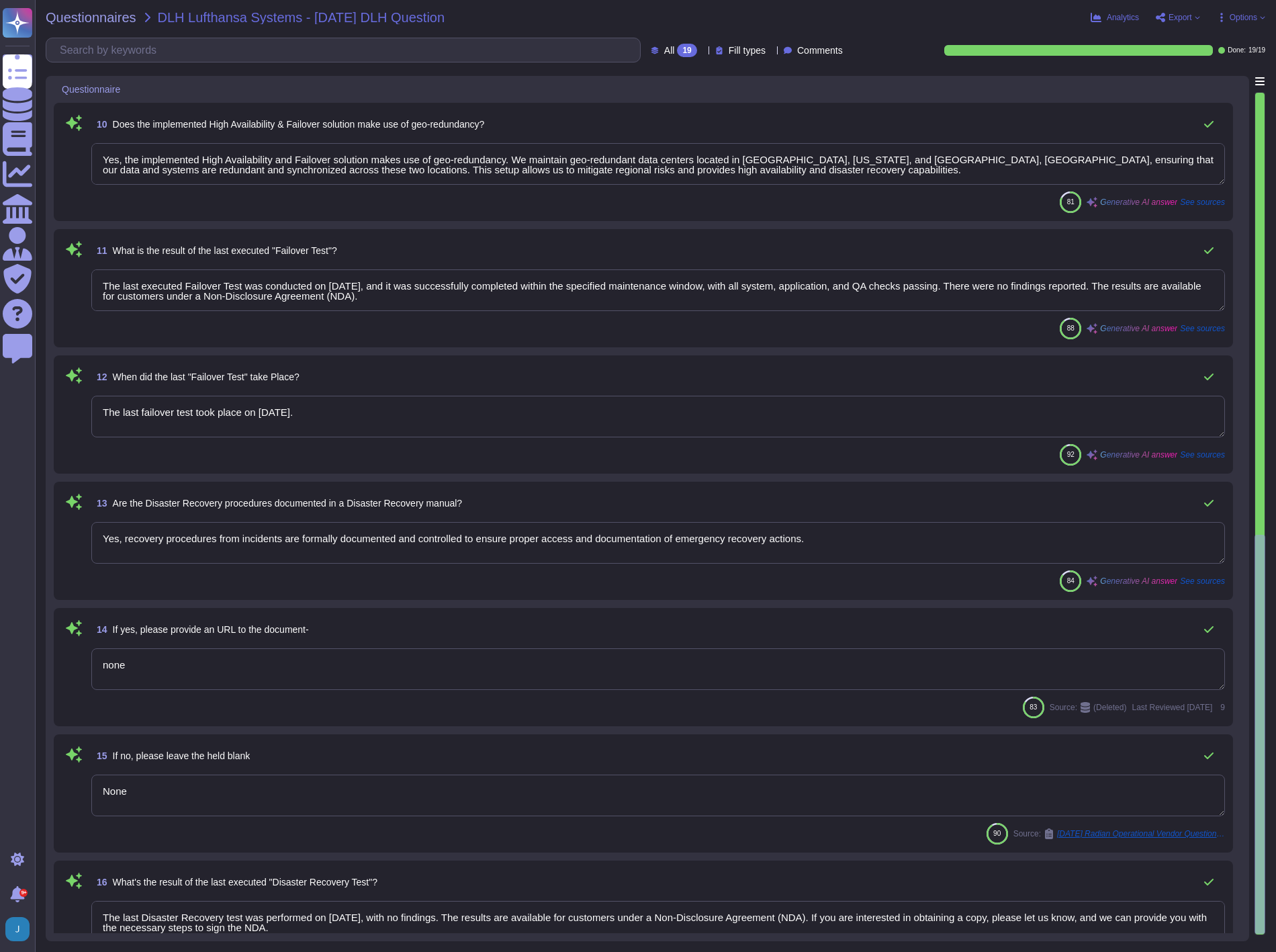
type textarea "Yes, recovery procedures from incidents are formally documented and controlled …"
type textarea "none"
type textarea "None"
type textarea "The last Disaster Recovery test was performed on [DATE], with no findings. The …"
type textarea "The last executed Disaster Recovery Test was a full failover exercise conducted…"
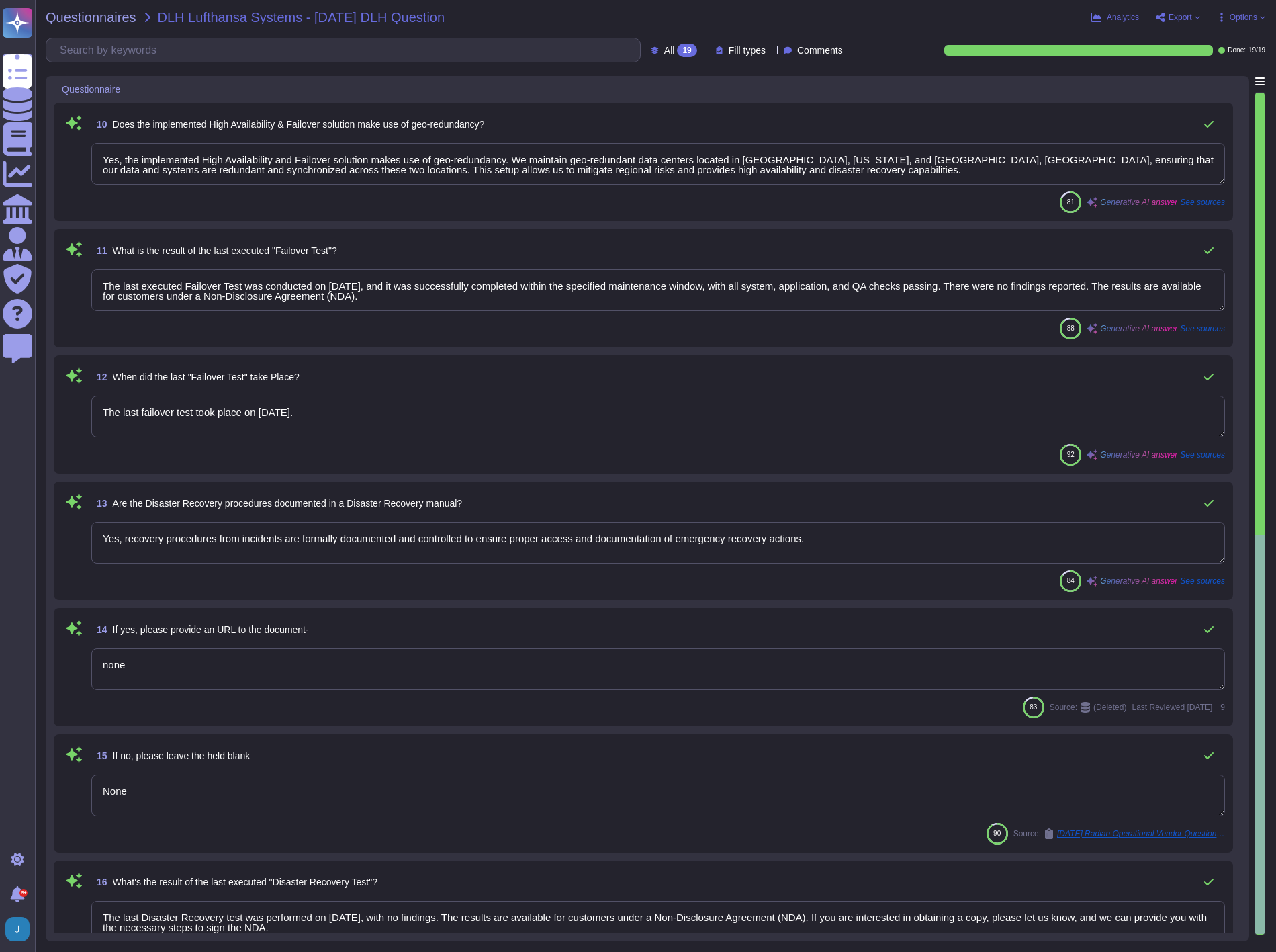
type textarea "The last Disaster Recovery test was performed on [DATE]. The test was conducted…"
type textarea "The last Disaster Recovery Test was executed on [DATE]."
